Goal: Transaction & Acquisition: Subscribe to service/newsletter

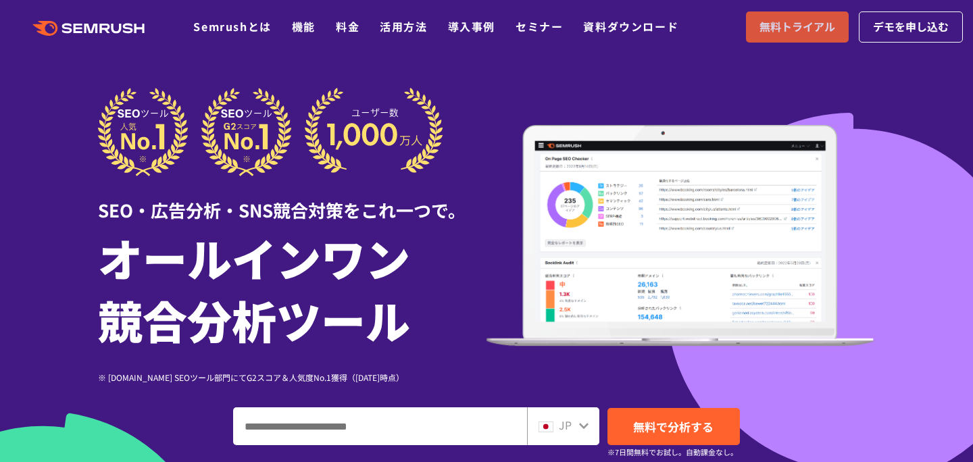
click at [805, 30] on span "無料トライアル" at bounding box center [798, 27] width 76 height 18
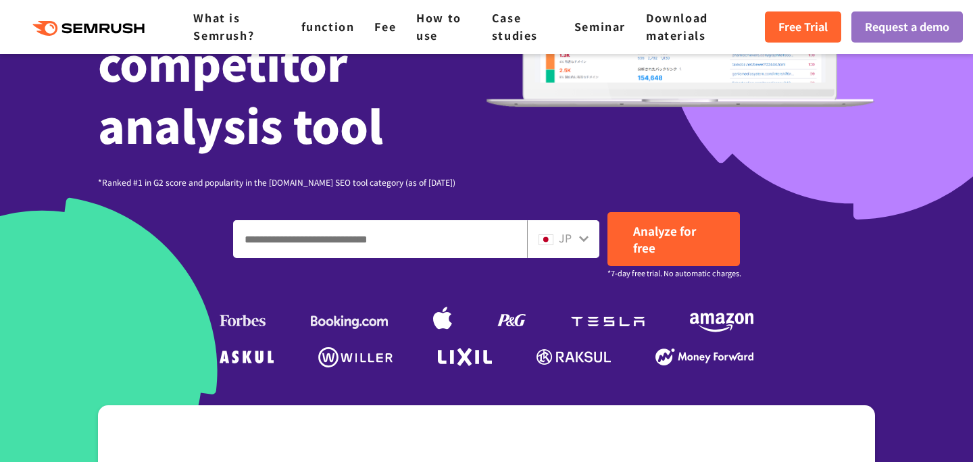
scroll to position [288, 0]
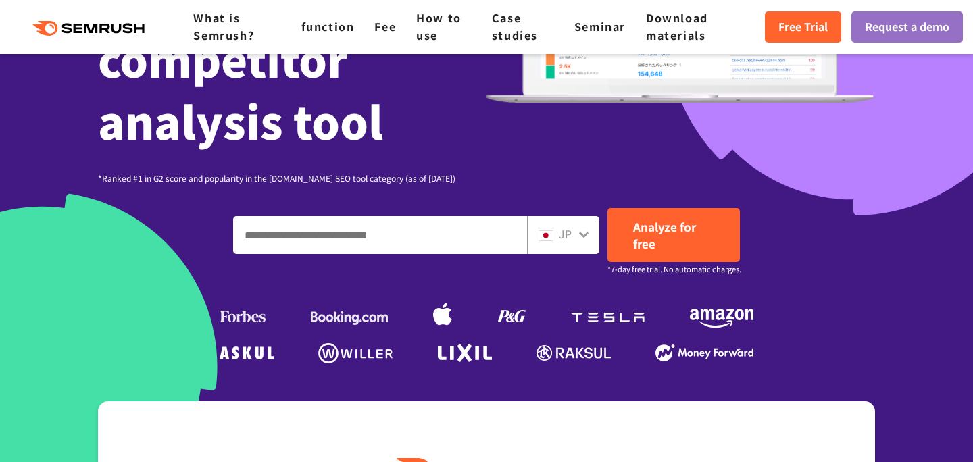
click at [79, 34] on icon ".cls {fill: #FF642D;}" at bounding box center [90, 28] width 153 height 15
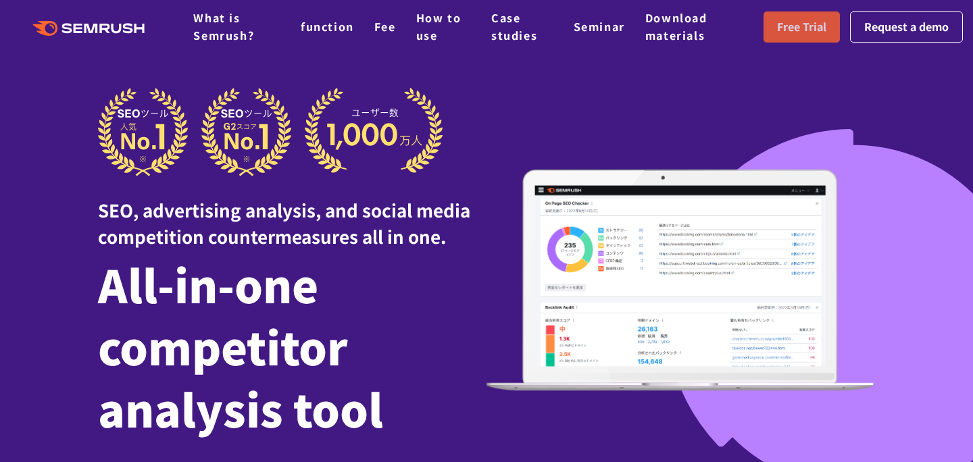
click at [804, 32] on font "Free Trial" at bounding box center [801, 26] width 49 height 16
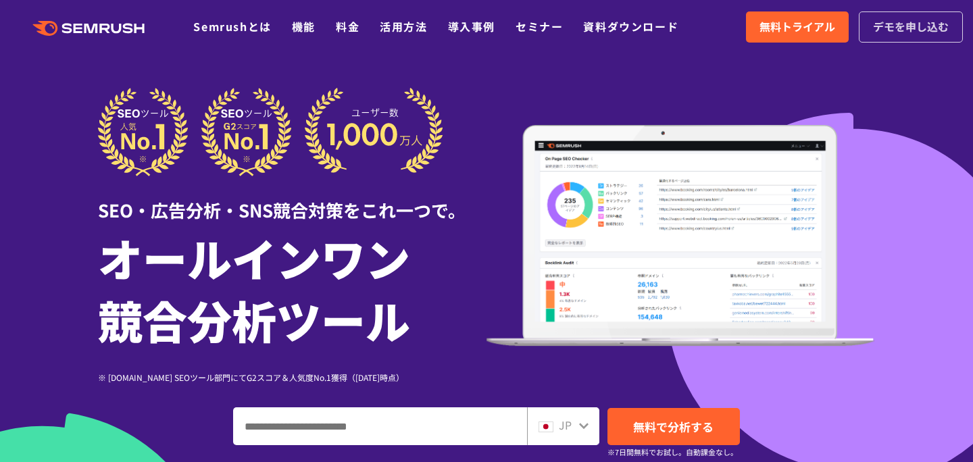
click at [916, 30] on span "デモを申し込む" at bounding box center [911, 27] width 76 height 18
